Goal: Task Accomplishment & Management: Use online tool/utility

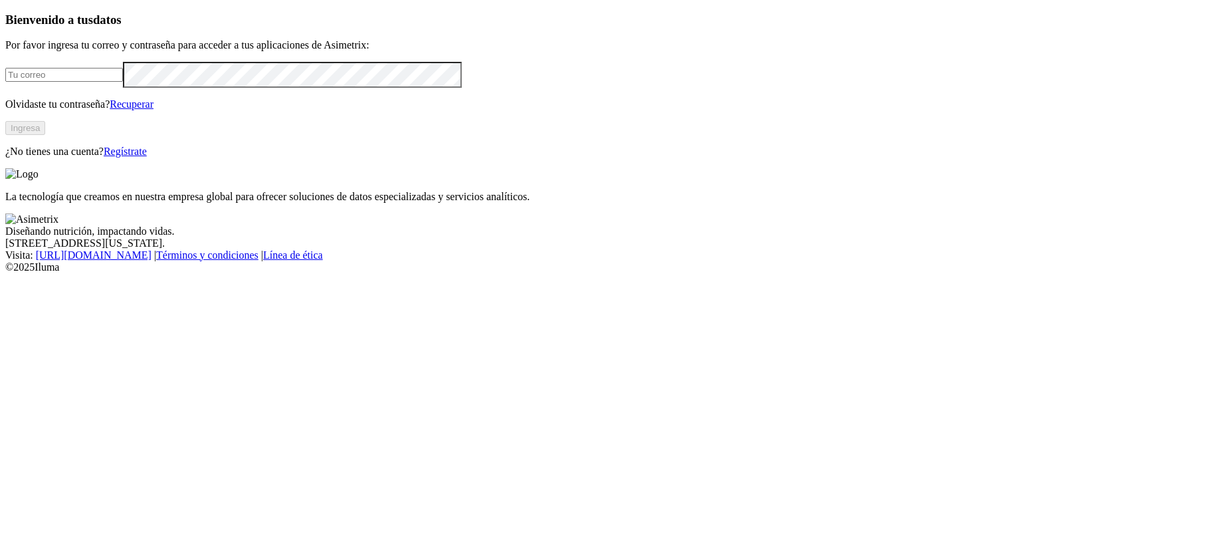
type input "[PERSON_NAME][EMAIL_ADDRESS][PERSON_NAME][DOMAIN_NAME]"
click at [102, 110] on p "Olvidaste tu contraseña? Recuperar" at bounding box center [605, 104] width 1200 height 12
click at [45, 135] on button "Ingresa" at bounding box center [25, 128] width 40 height 14
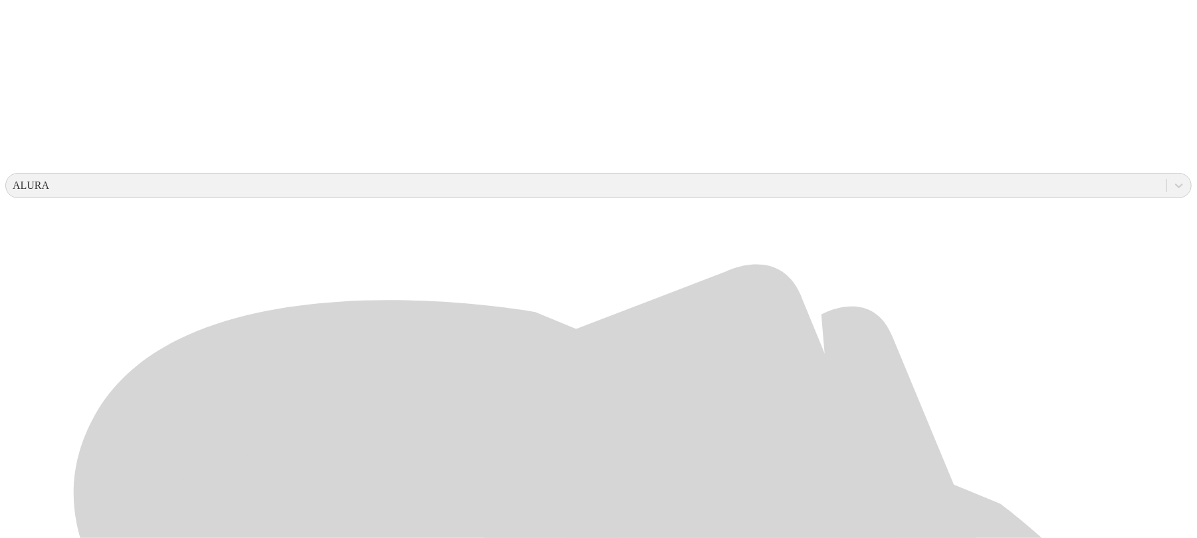
scroll to position [385, 0]
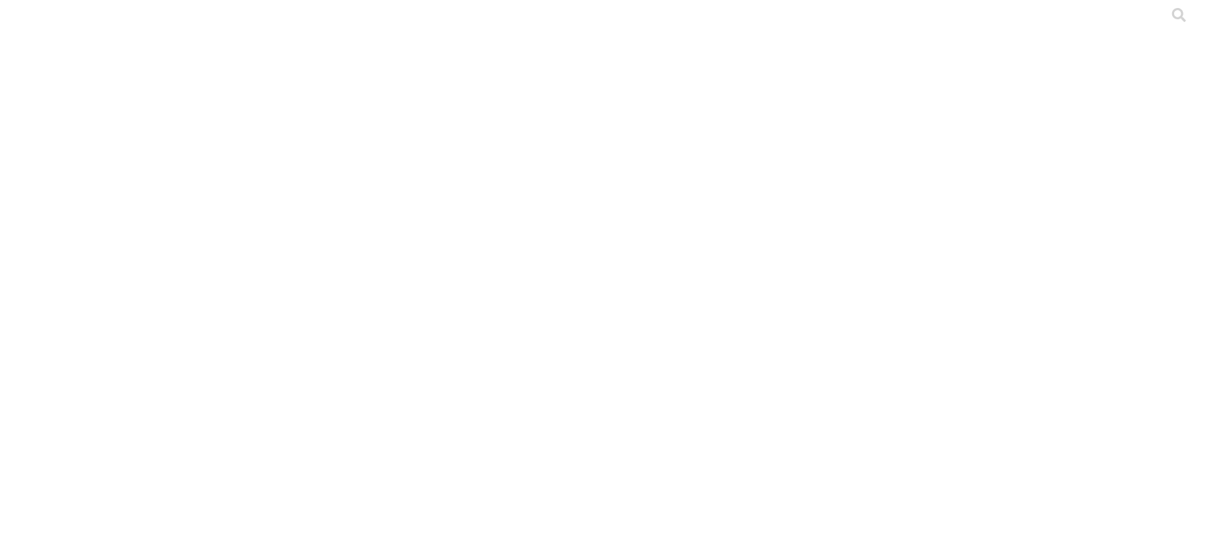
scroll to position [0, 0]
